Goal: Complete application form

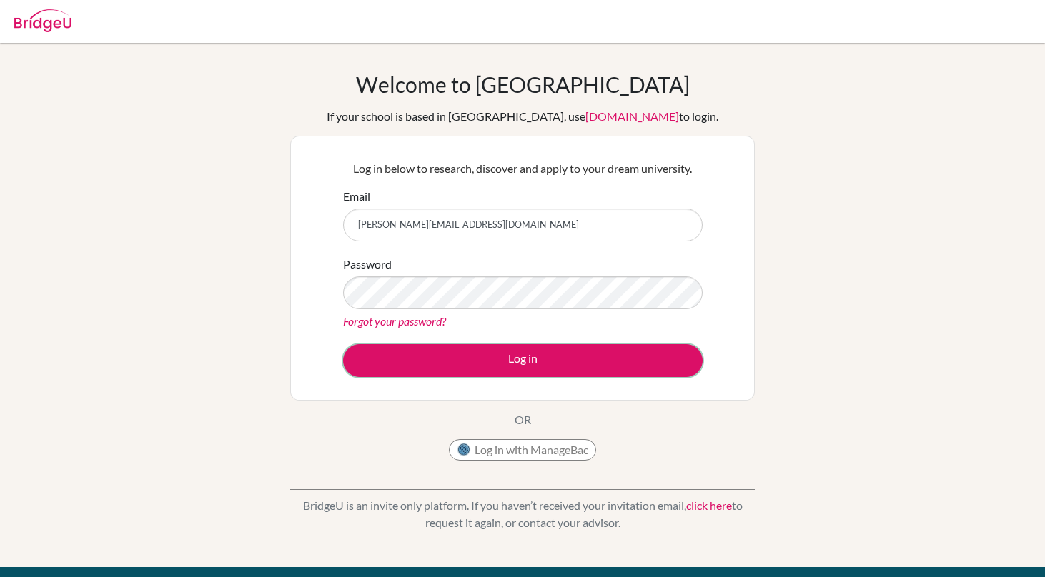
click at [426, 364] on button "Log in" at bounding box center [522, 360] width 359 height 33
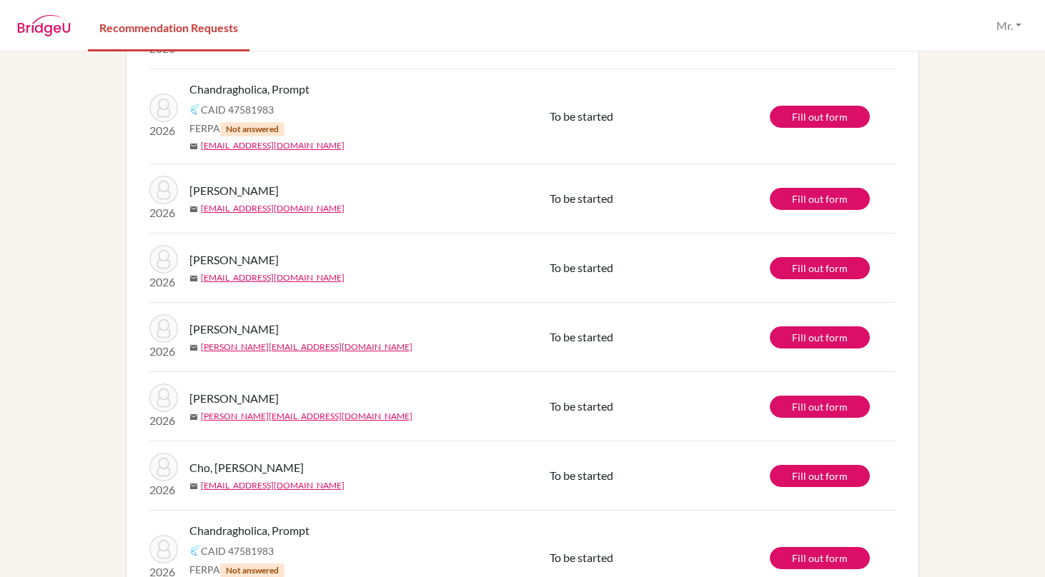
scroll to position [646, 0]
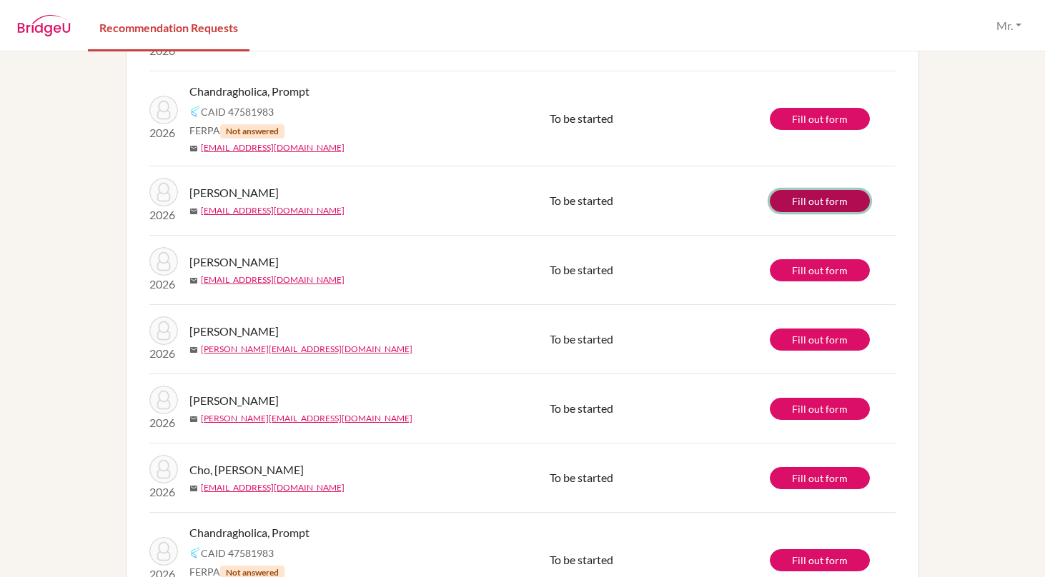
click at [818, 203] on link "Fill out form" at bounding box center [820, 201] width 100 height 22
click at [1016, 28] on button "Mr." at bounding box center [1009, 25] width 38 height 27
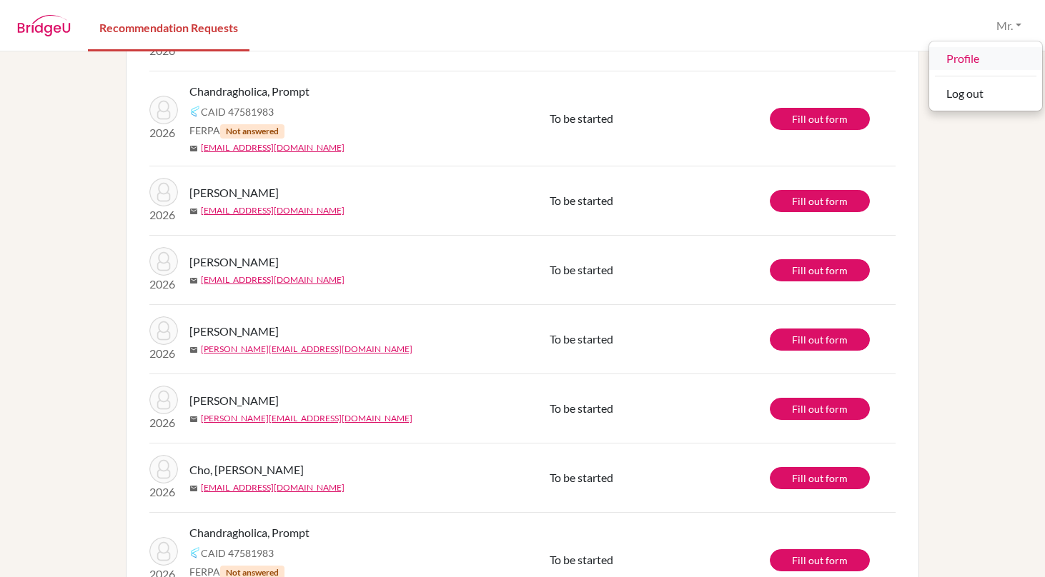
click at [974, 54] on link "Profile" at bounding box center [985, 58] width 113 height 23
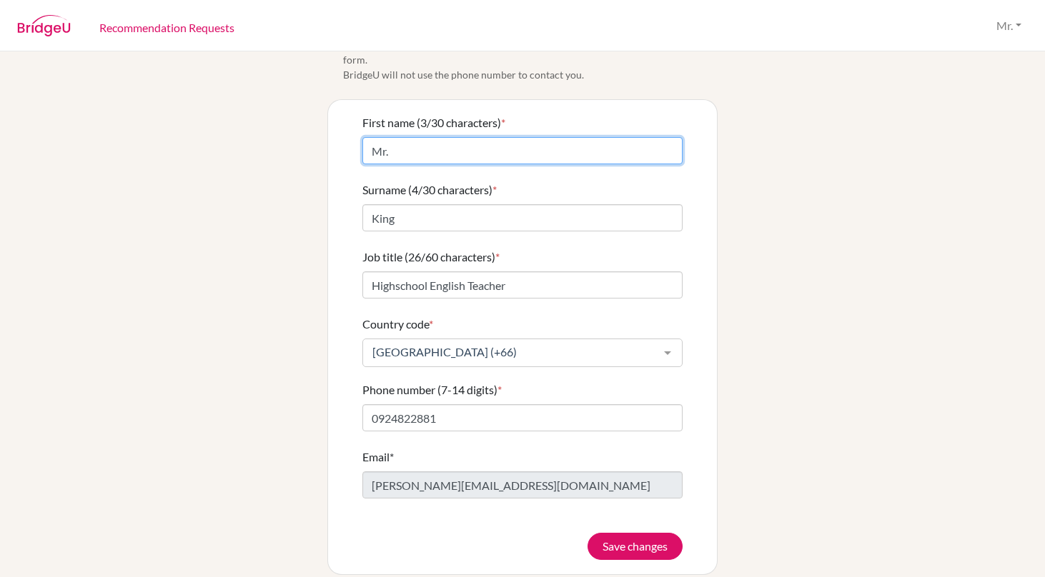
drag, startPoint x: 437, startPoint y: 131, endPoint x: 324, endPoint y: 131, distance: 112.2
click at [324, 131] on div "Info The title and phone number fields are required for the teacher recommendat…" at bounding box center [522, 306] width 815 height 538
type input "Samuel"
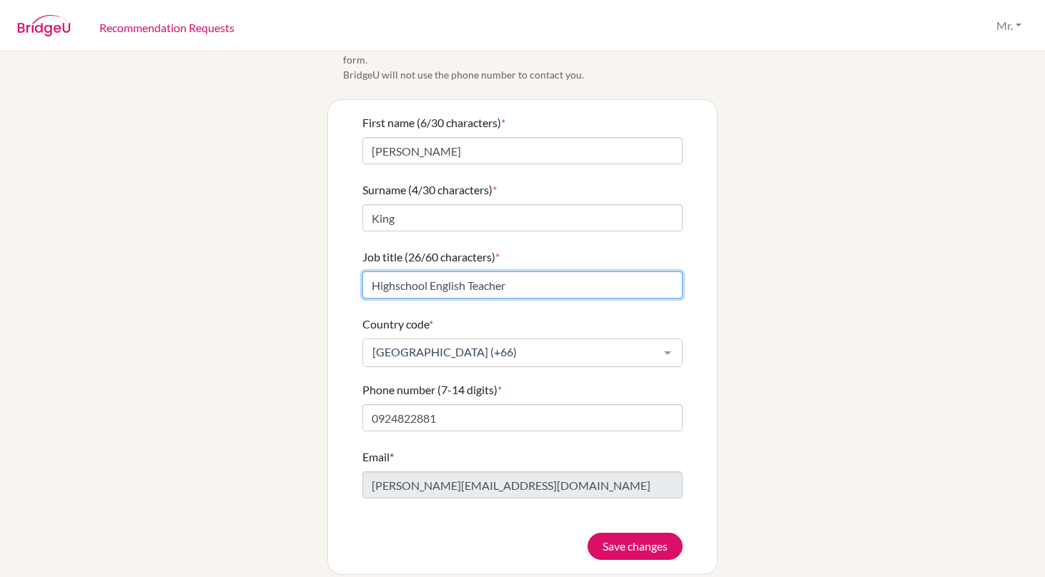
click at [468, 272] on input "Highschool English Teacher" at bounding box center [522, 285] width 320 height 27
type input "Highschool English and Social Studies Teacher"
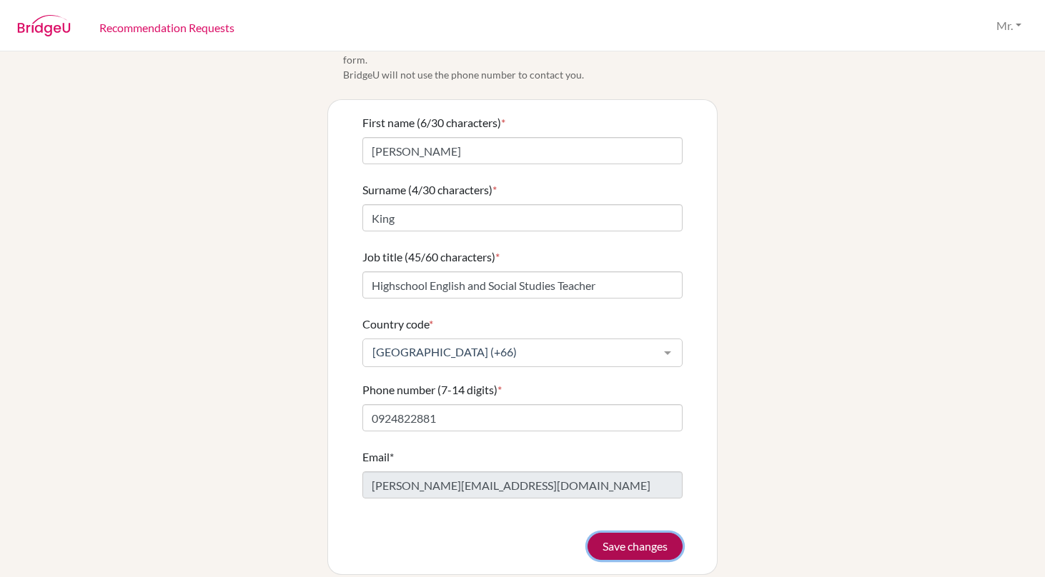
click at [607, 533] on button "Save changes" at bounding box center [634, 546] width 95 height 27
click at [632, 526] on form "First name (6/30 characters) * Samuel Surname (4/30 characters) * King Job titl…" at bounding box center [522, 337] width 320 height 446
click at [636, 535] on form "First name (6/30 characters) * Samuel Surname (4/30 characters) * King Job titl…" at bounding box center [522, 337] width 320 height 446
click at [1012, 8] on nav "Recommendation Requests Mr. Profile Log out" at bounding box center [522, 25] width 1045 height 49
click at [1012, 31] on button "Mr." at bounding box center [1009, 25] width 38 height 27
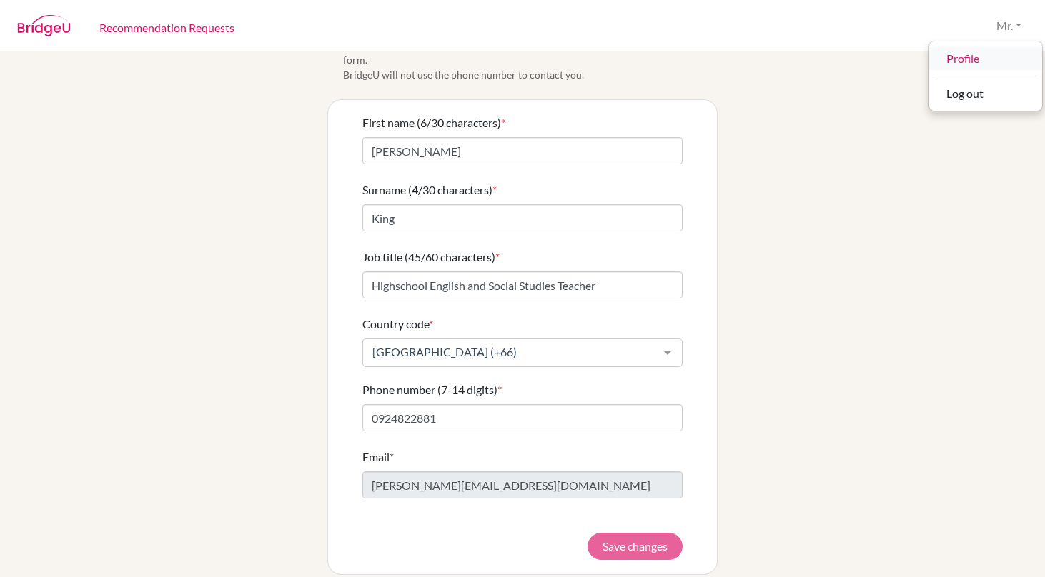
click at [970, 47] on link "Profile" at bounding box center [985, 58] width 113 height 23
click at [124, 26] on link "Recommendation Requests" at bounding box center [167, 26] width 158 height 49
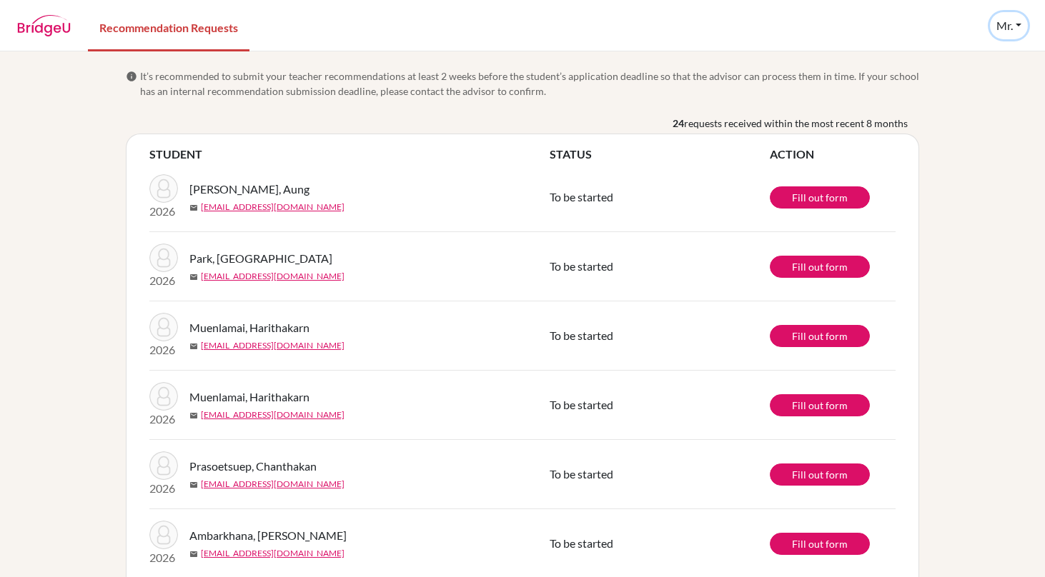
click at [994, 27] on button "Mr." at bounding box center [1009, 25] width 38 height 27
click at [957, 62] on link "Profile" at bounding box center [985, 58] width 113 height 23
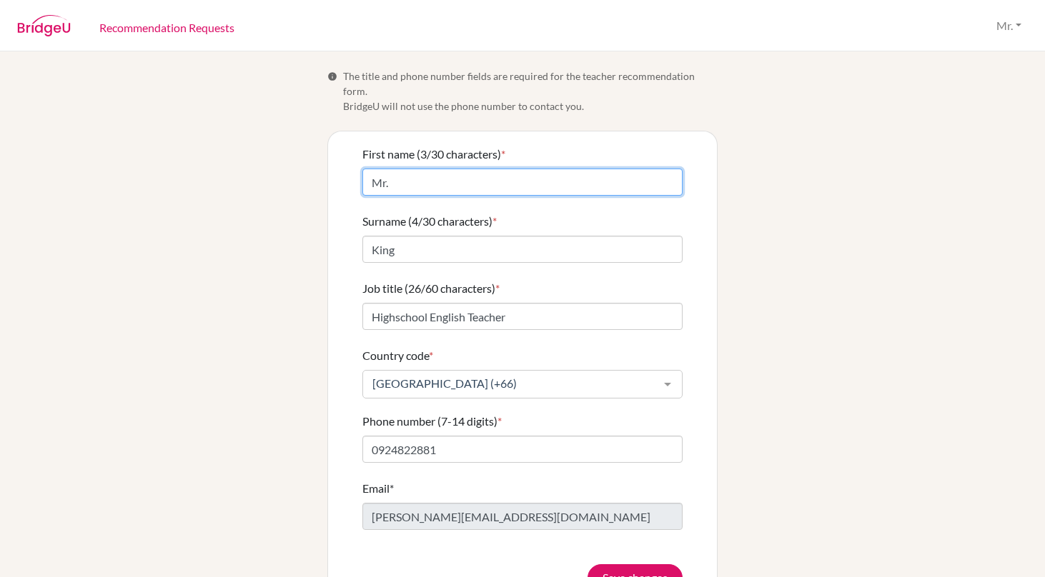
drag, startPoint x: 404, startPoint y: 176, endPoint x: 358, endPoint y: 176, distance: 46.4
click at [358, 176] on div "First name (3/30 characters) * Mr. Surname (4/30 characters) * King Job title (…" at bounding box center [522, 368] width 389 height 474
type input "M"
type input "[PERSON_NAME]"
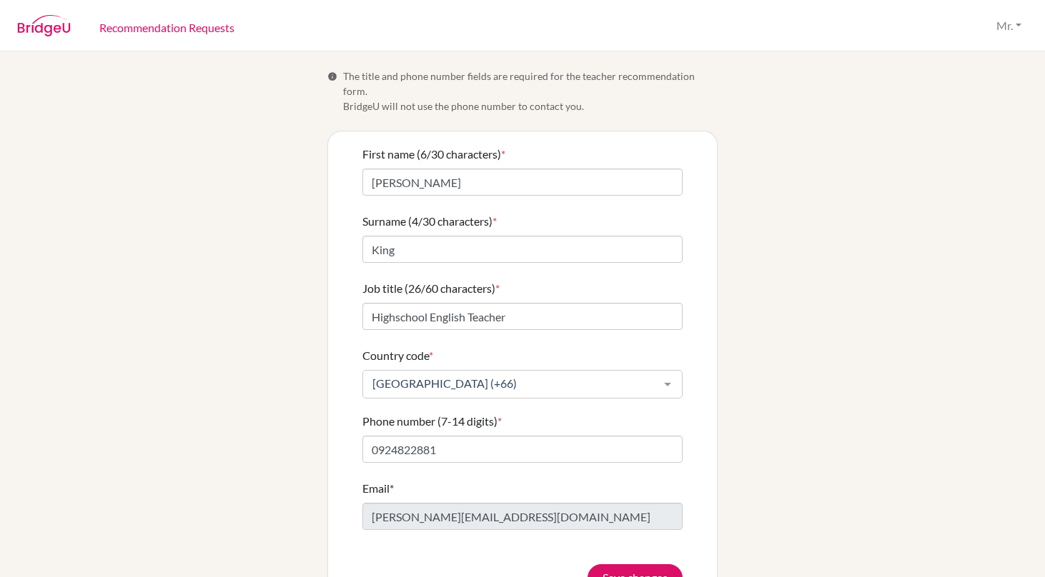
click at [223, 253] on div "Info The title and phone number fields are required for the teacher recommendat…" at bounding box center [522, 338] width 815 height 538
click at [465, 303] on input "Highschool English Teacher" at bounding box center [522, 316] width 320 height 27
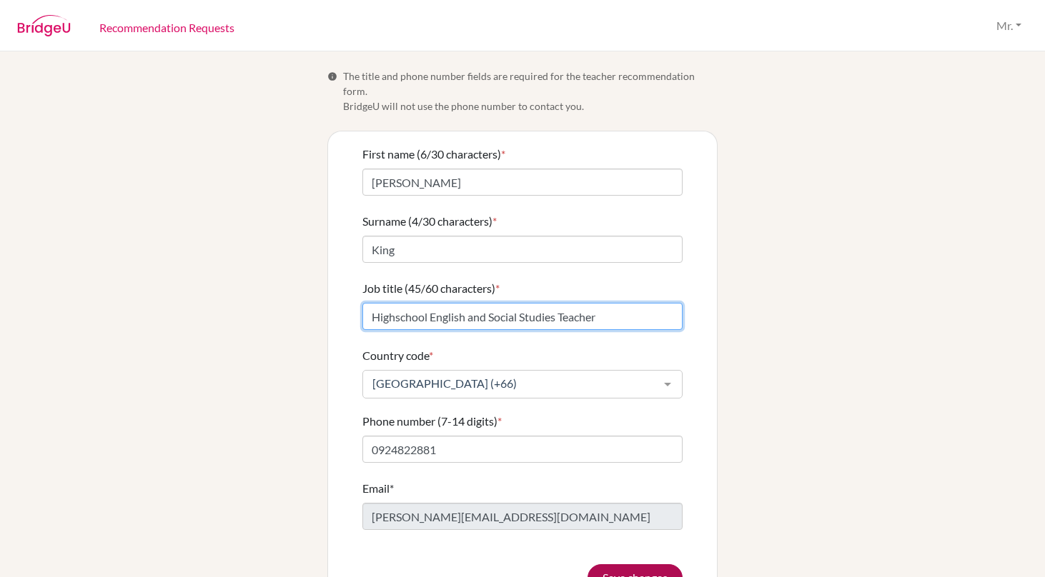
type input "Highschool English and Social Studies Teacher"
click at [642, 565] on button "Save changes" at bounding box center [634, 578] width 95 height 27
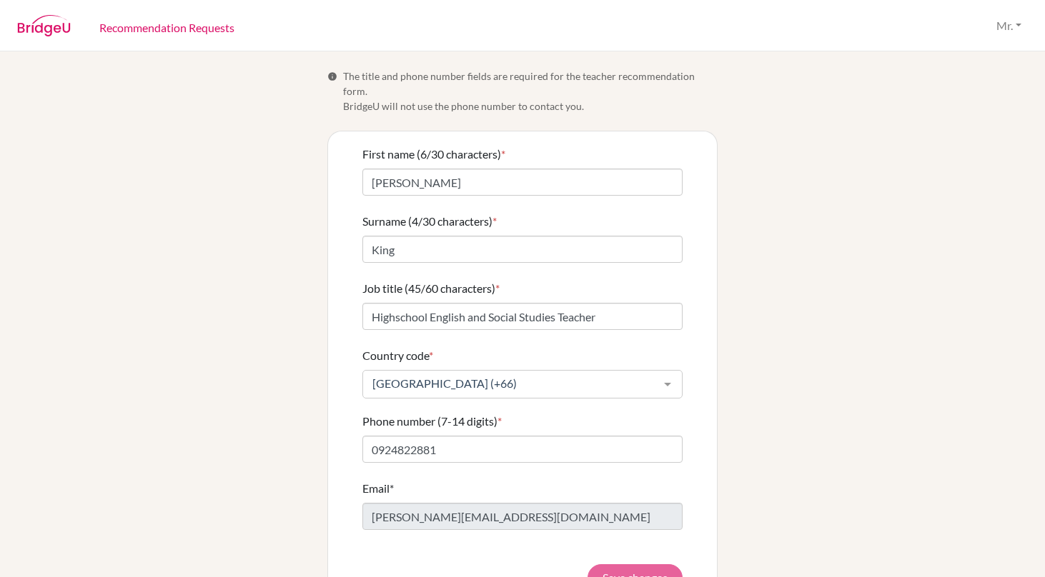
click at [637, 560] on form "First name (6/30 characters) * Samuel Surname (4/30 characters) * King Job titl…" at bounding box center [522, 369] width 320 height 446
click at [650, 562] on form "First name (6/30 characters) * Samuel Surname (4/30 characters) * King Job titl…" at bounding box center [522, 369] width 320 height 446
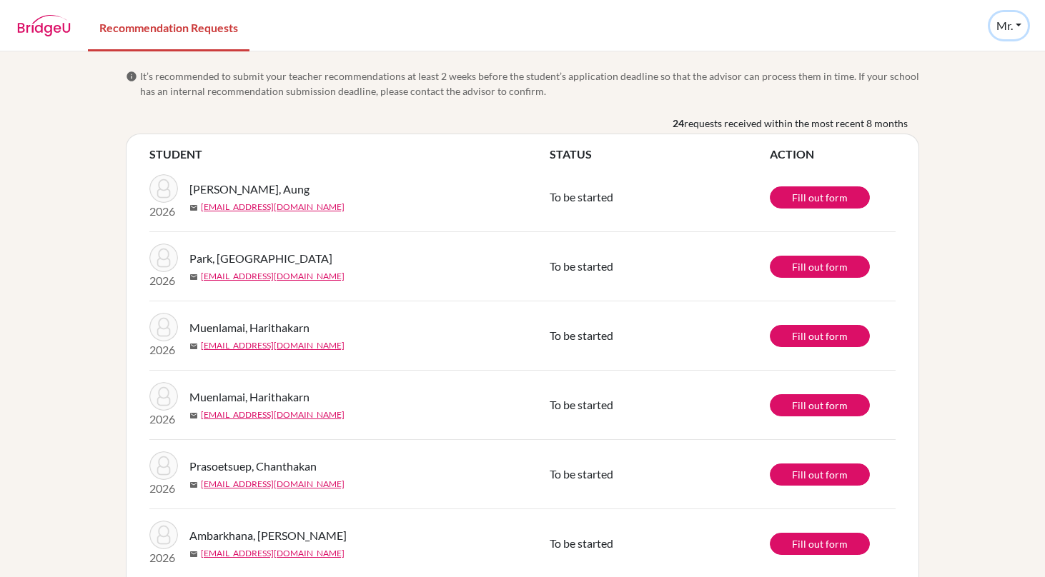
click at [1009, 23] on button "Mr." at bounding box center [1009, 25] width 38 height 27
click at [1010, 26] on button "Mr." at bounding box center [1009, 25] width 38 height 27
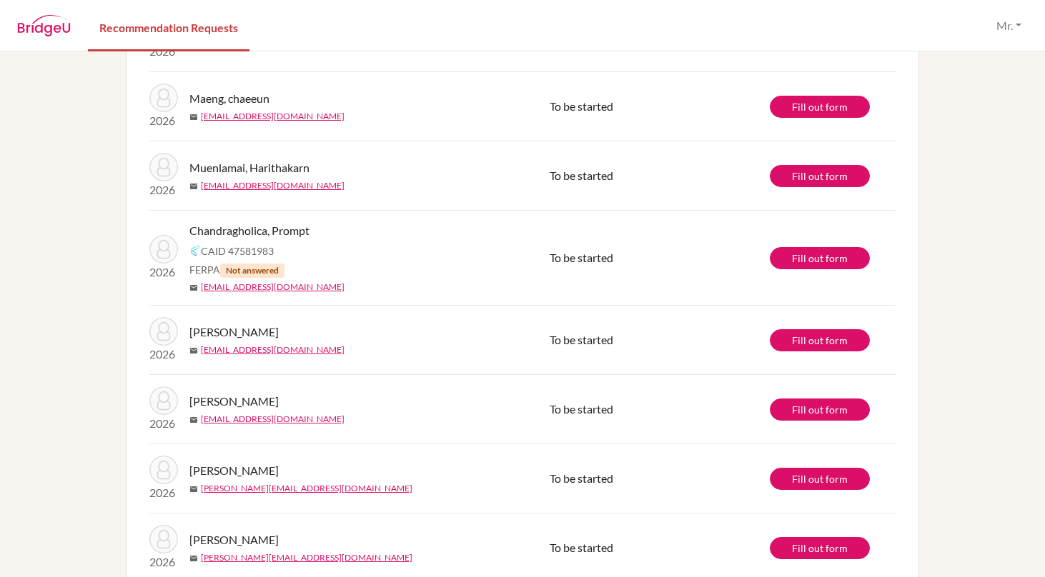
scroll to position [480, 0]
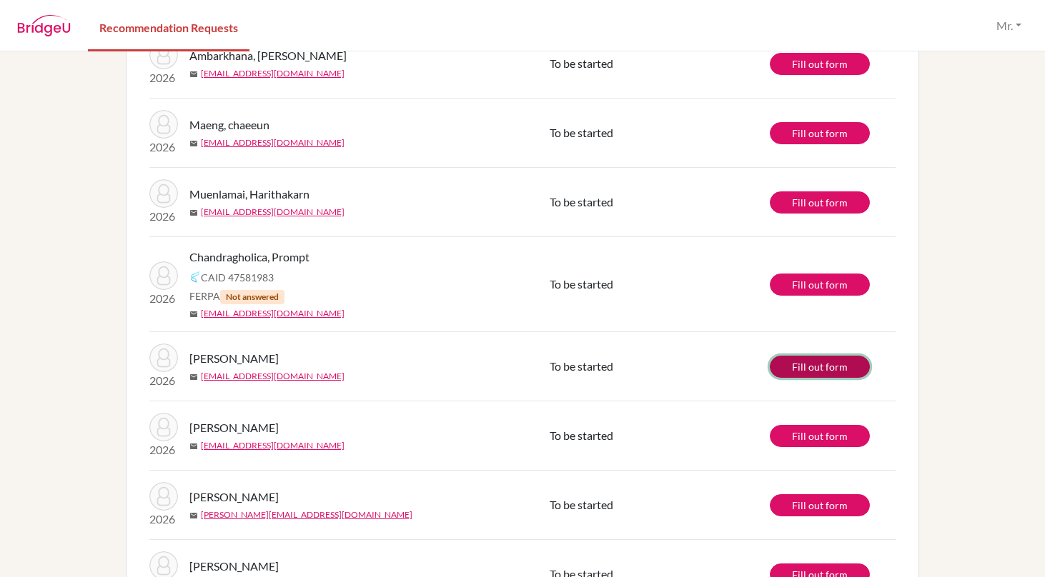
click at [847, 367] on link "Fill out form" at bounding box center [820, 367] width 100 height 22
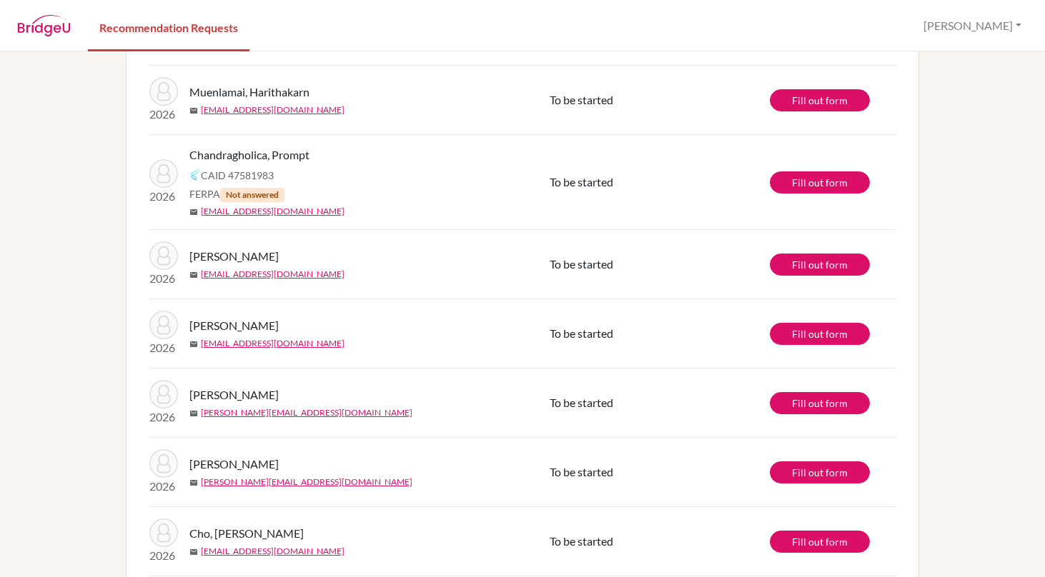
scroll to position [597, 0]
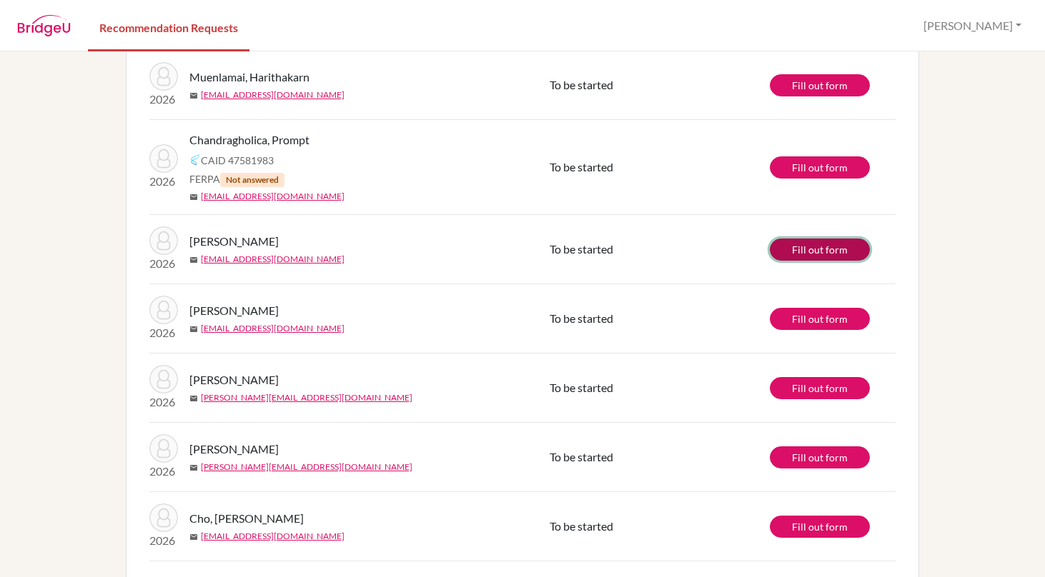
click at [818, 248] on link "Fill out form" at bounding box center [820, 250] width 100 height 22
